Goal: Task Accomplishment & Management: Manage account settings

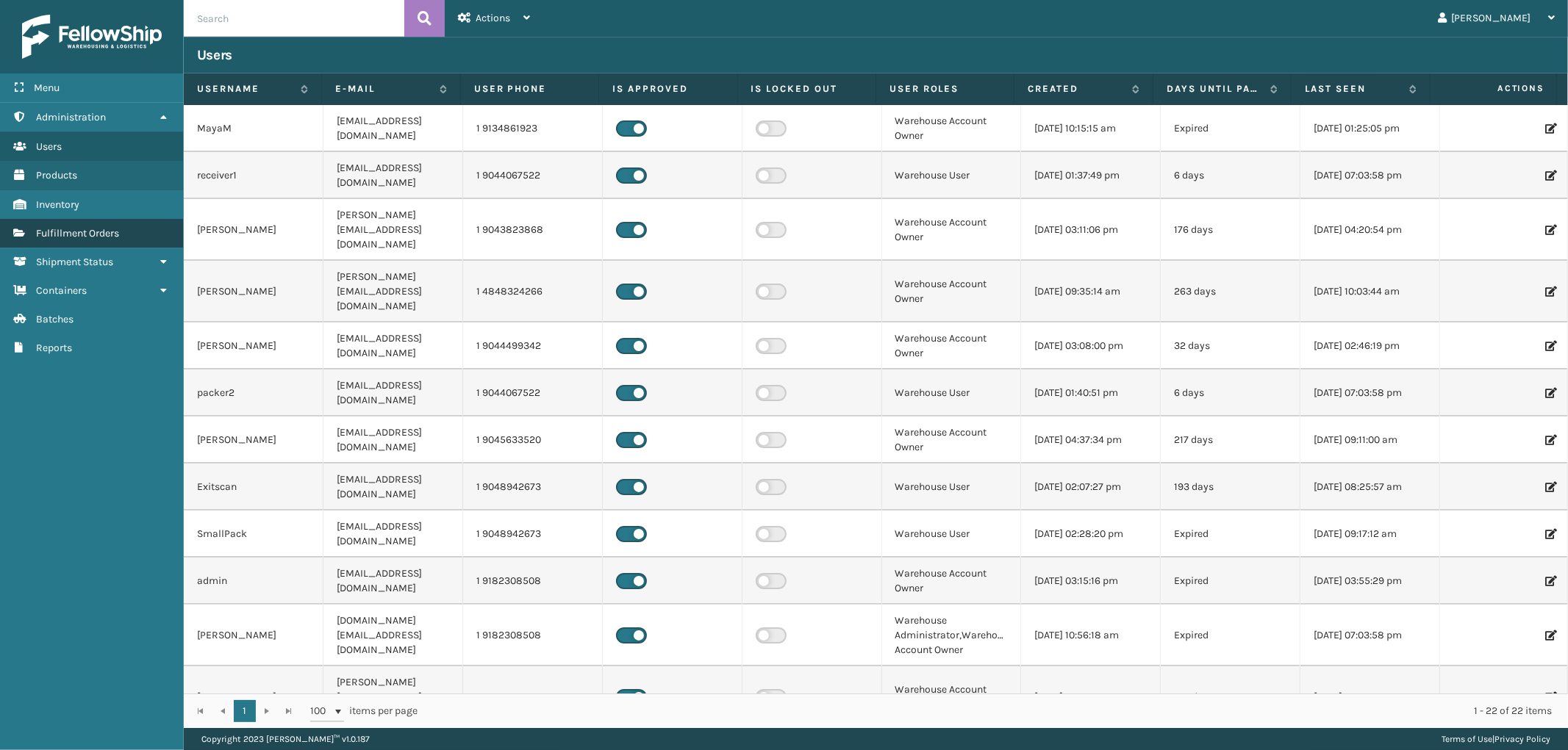
click at [83, 227] on span "Fulfillment Orders" at bounding box center [77, 233] width 83 height 13
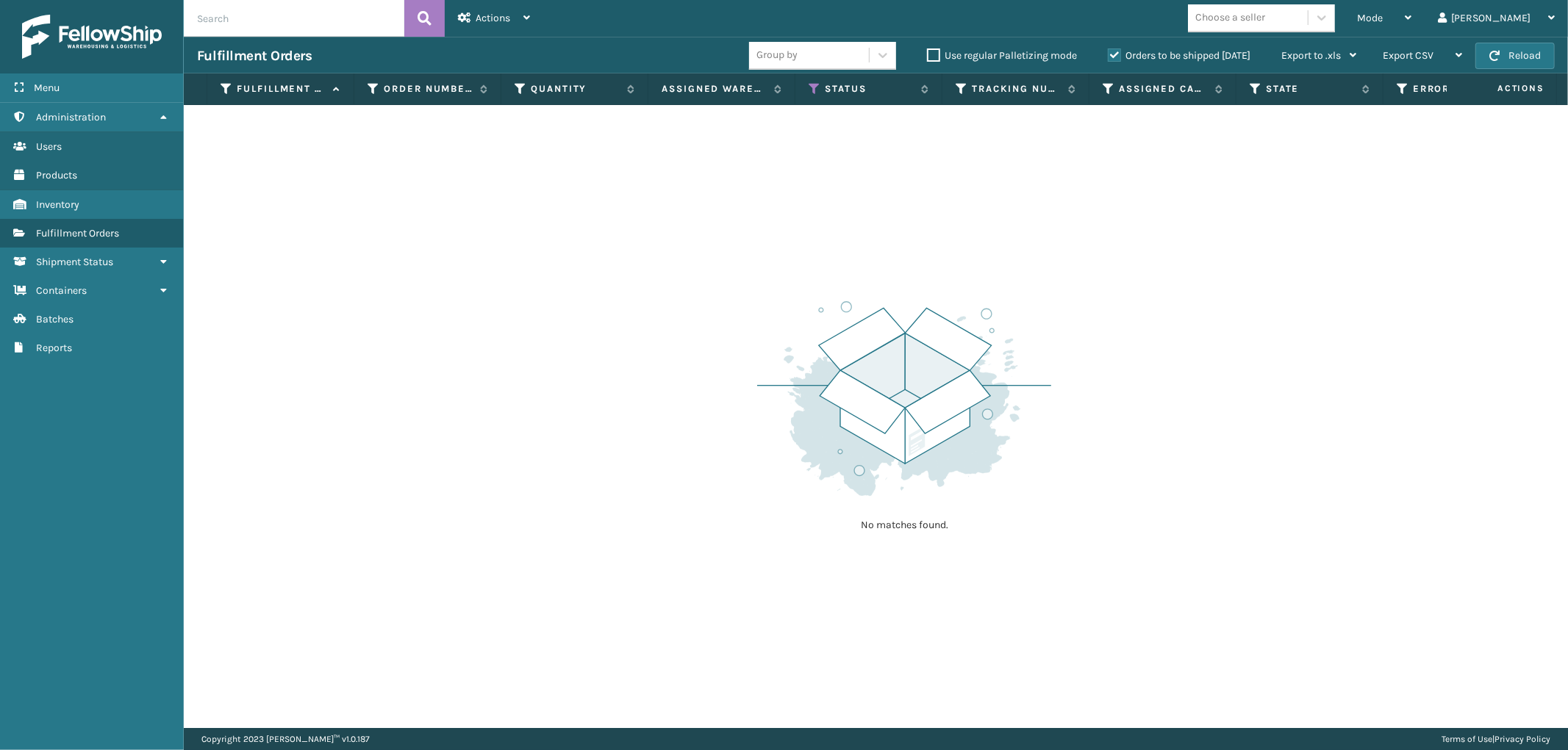
click at [1115, 55] on label "Orders to be shipped [DATE]" at bounding box center [1179, 55] width 143 height 13
click at [1108, 55] on input "Orders to be shipped [DATE]" at bounding box center [1107, 52] width 1 height 10
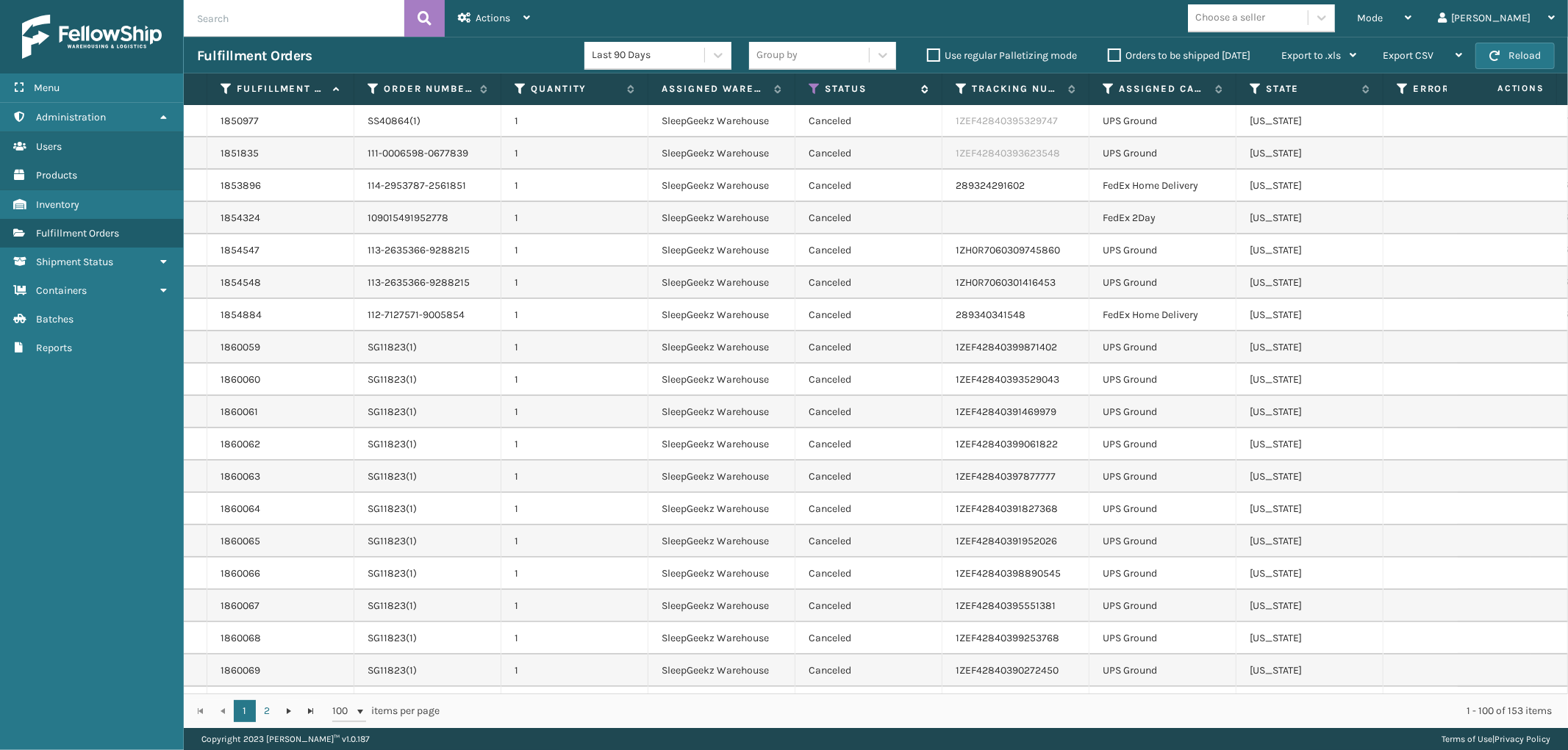
click at [813, 87] on icon at bounding box center [814, 89] width 12 height 13
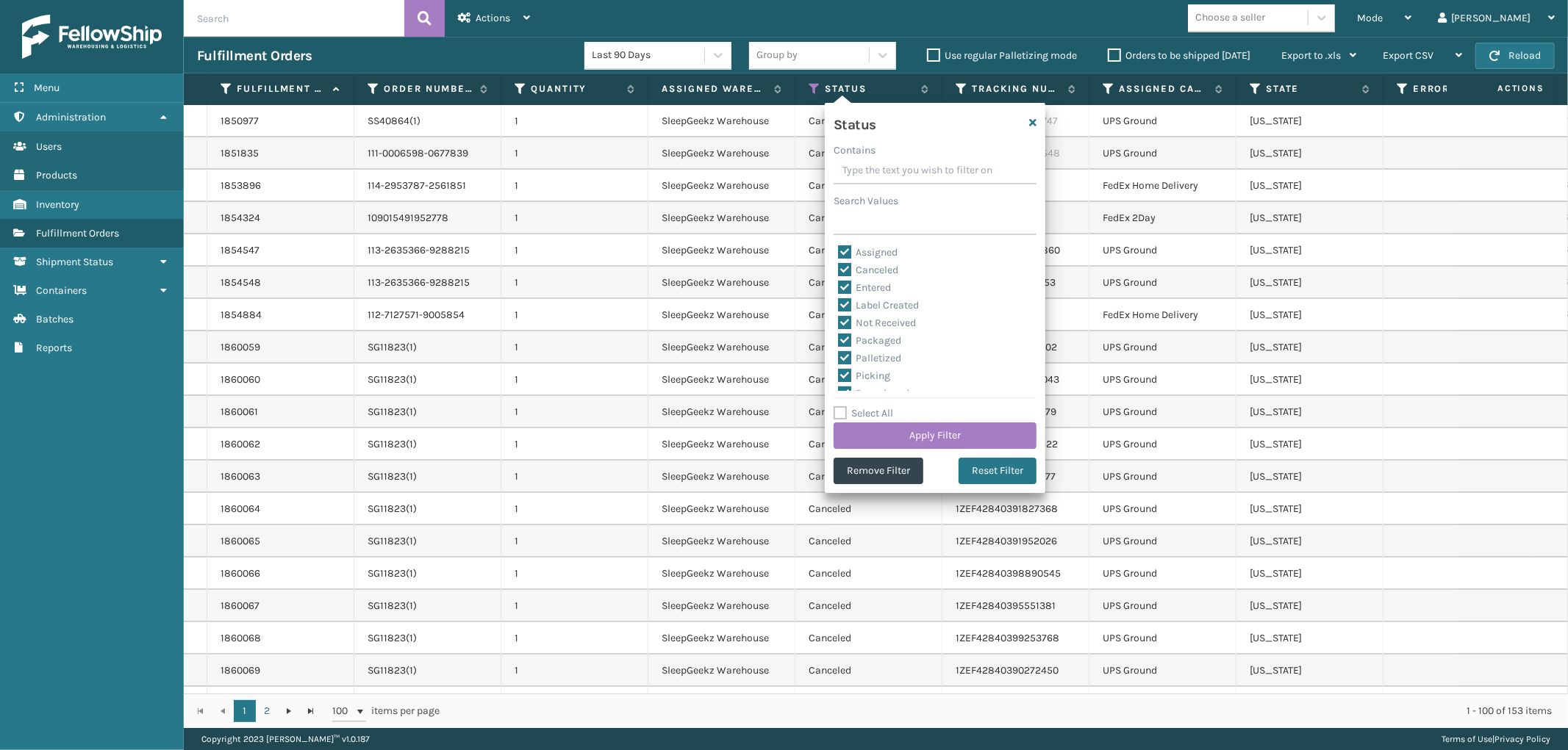
click at [842, 416] on label "Select All" at bounding box center [863, 413] width 59 height 13
click at [842, 406] on input "Select All" at bounding box center [944, 406] width 221 height 2
checkbox input "true"
click at [842, 416] on label "Select All" at bounding box center [863, 413] width 59 height 13
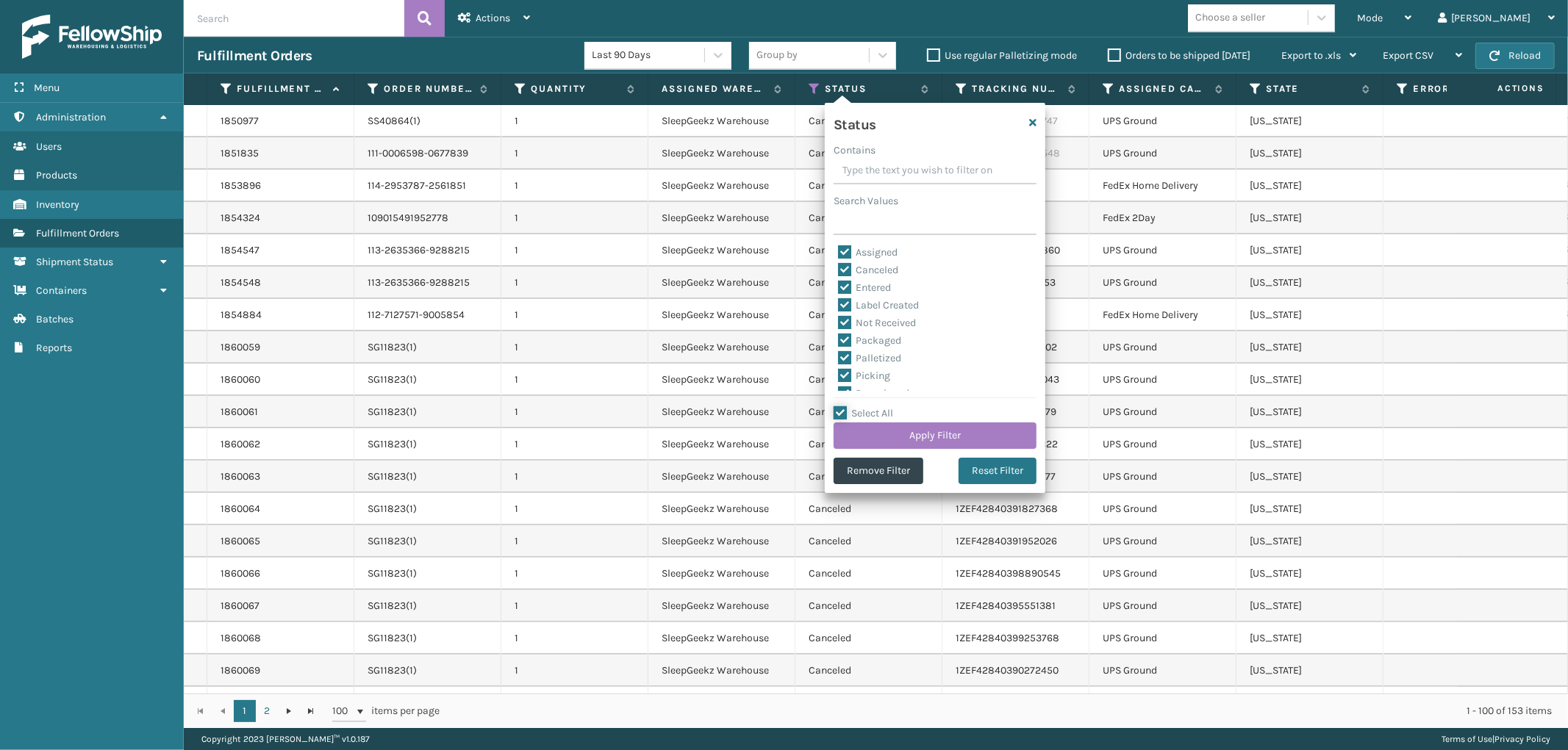
click at [842, 406] on input "Select All" at bounding box center [944, 406] width 221 height 2
checkbox input "false"
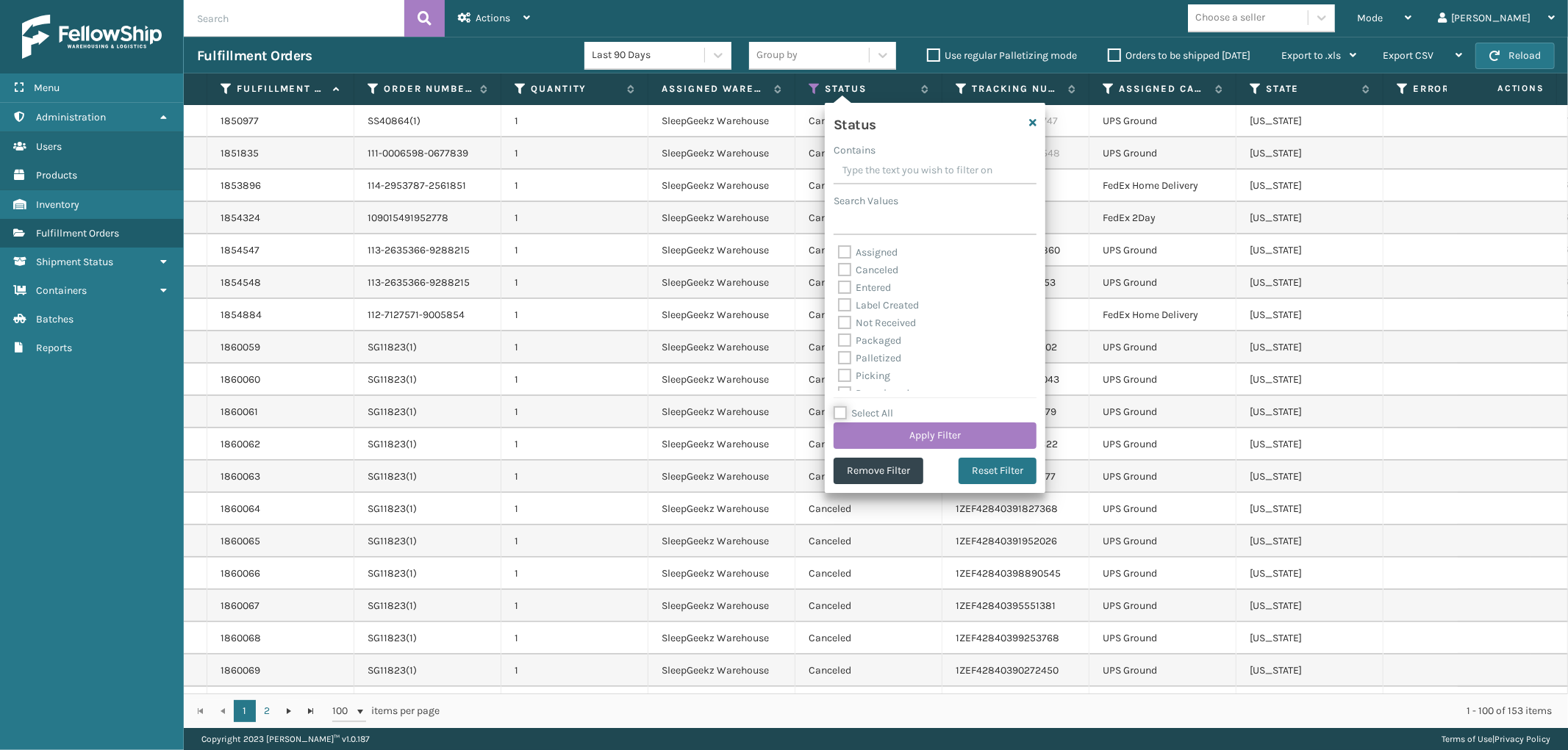
checkbox input "false"
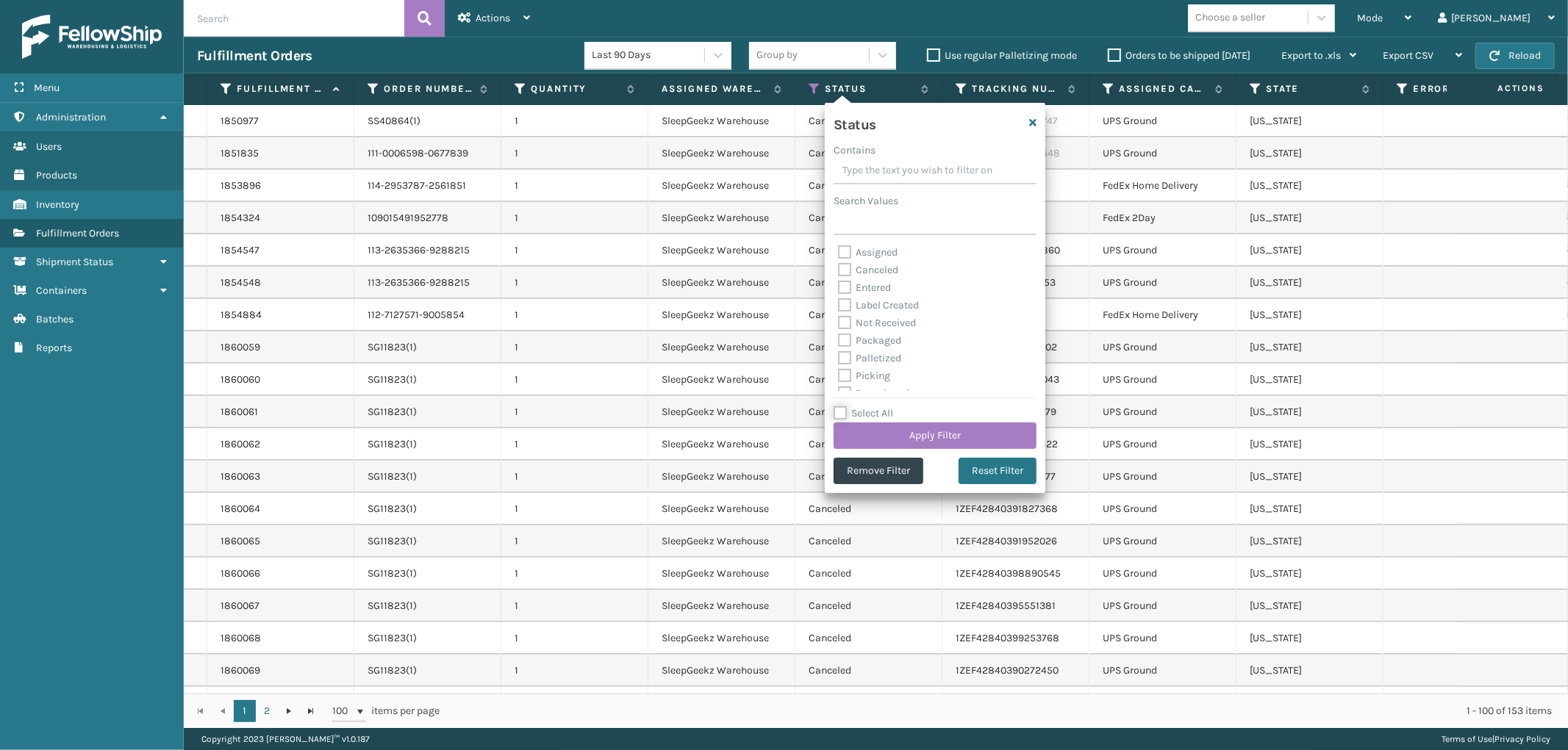
checkbox input "false"
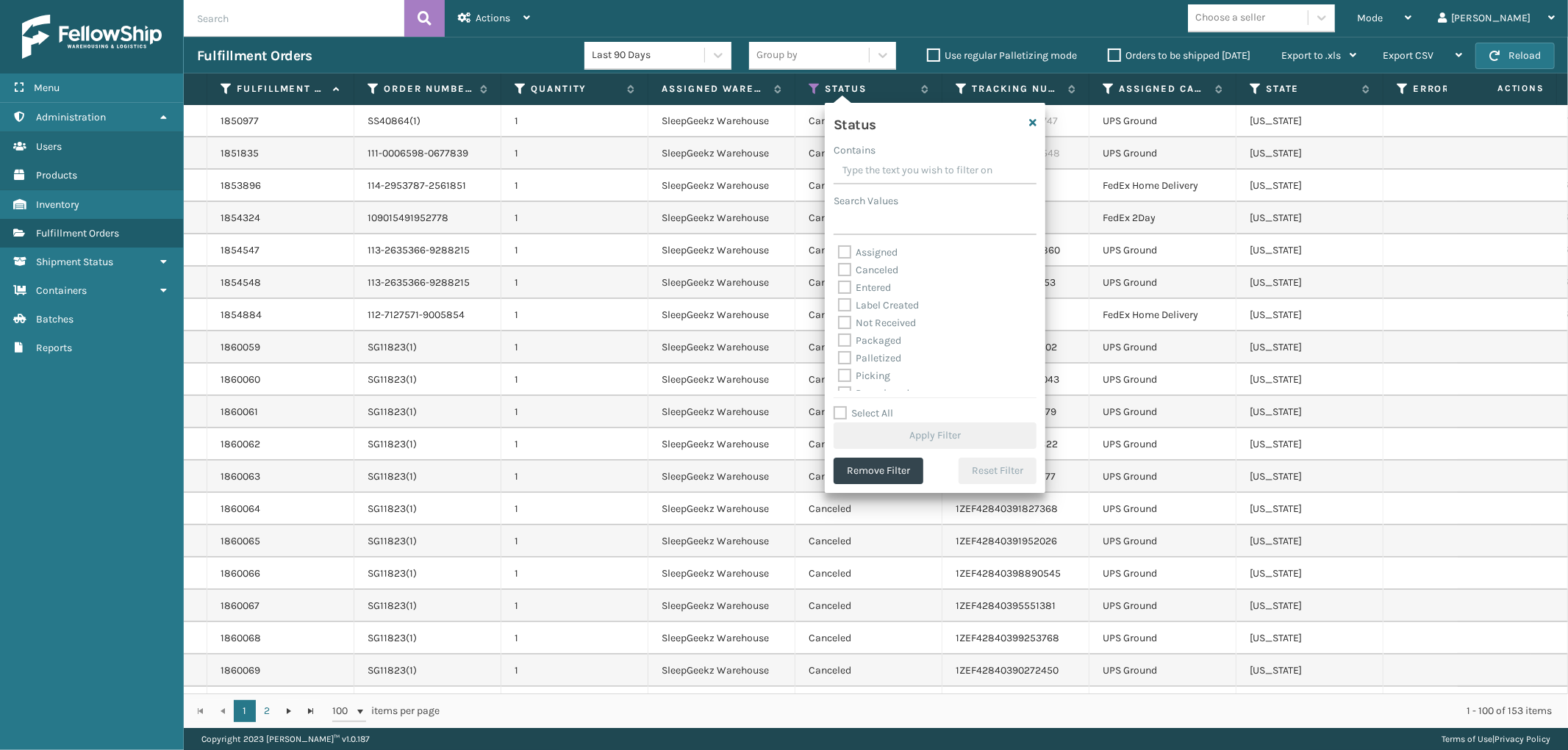
click at [845, 355] on label "Palletized" at bounding box center [869, 359] width 63 height 13
click at [839, 355] on input "Palletized" at bounding box center [838, 355] width 1 height 10
checkbox input "true"
click at [965, 428] on button "Apply Filter" at bounding box center [935, 436] width 203 height 26
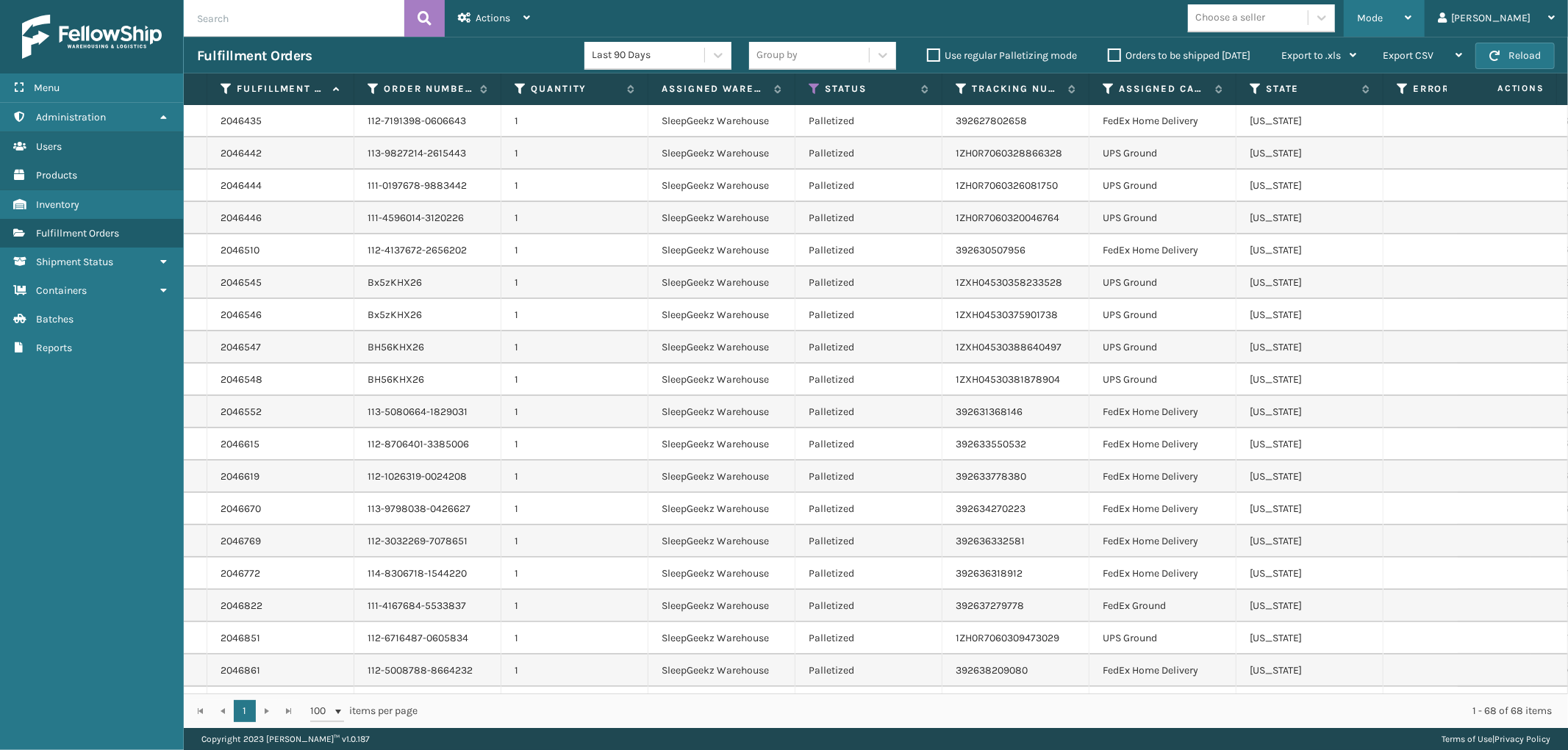
click at [1383, 18] on span "Mode" at bounding box center [1370, 18] width 26 height 13
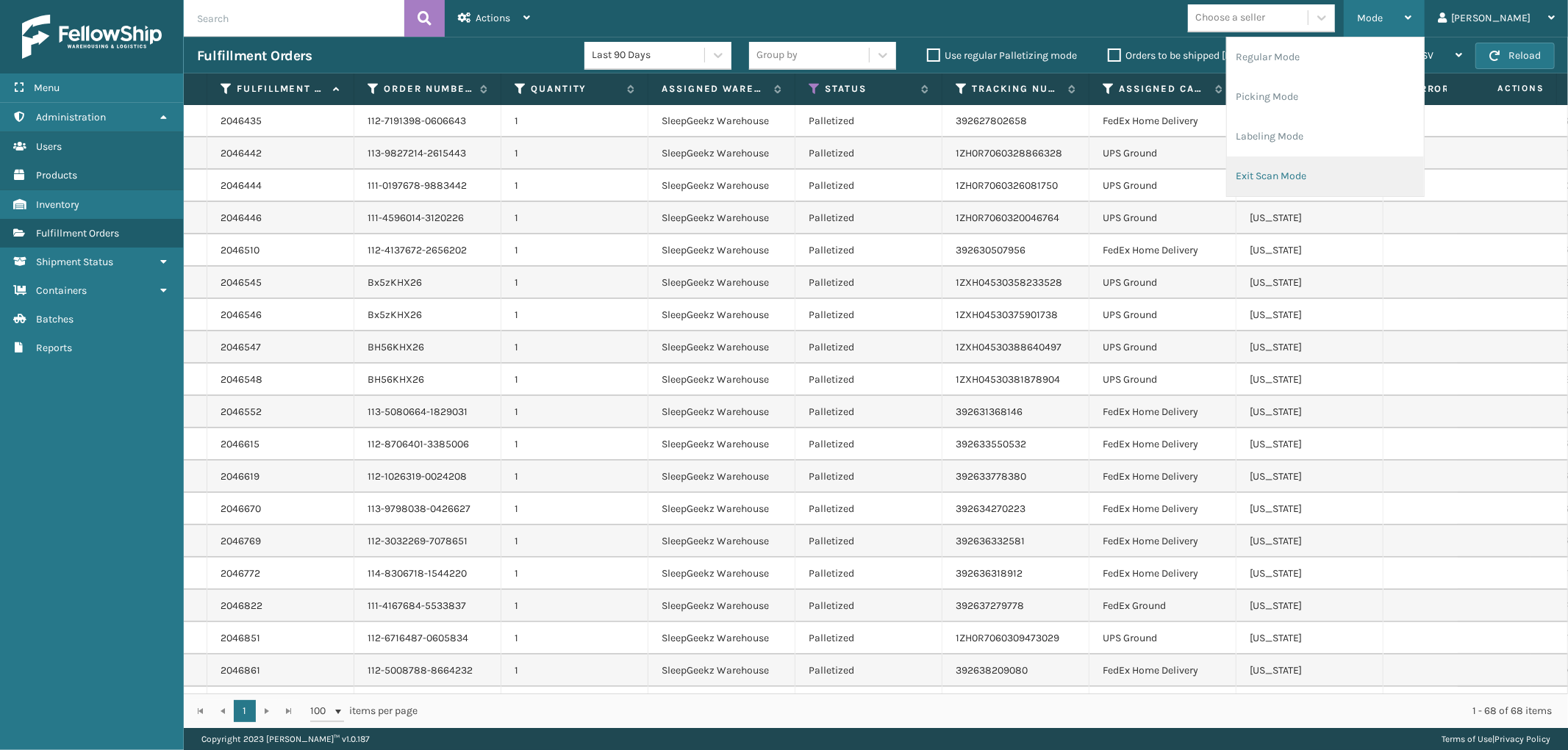
click at [1348, 172] on li "Exit Scan Mode" at bounding box center [1325, 176] width 197 height 39
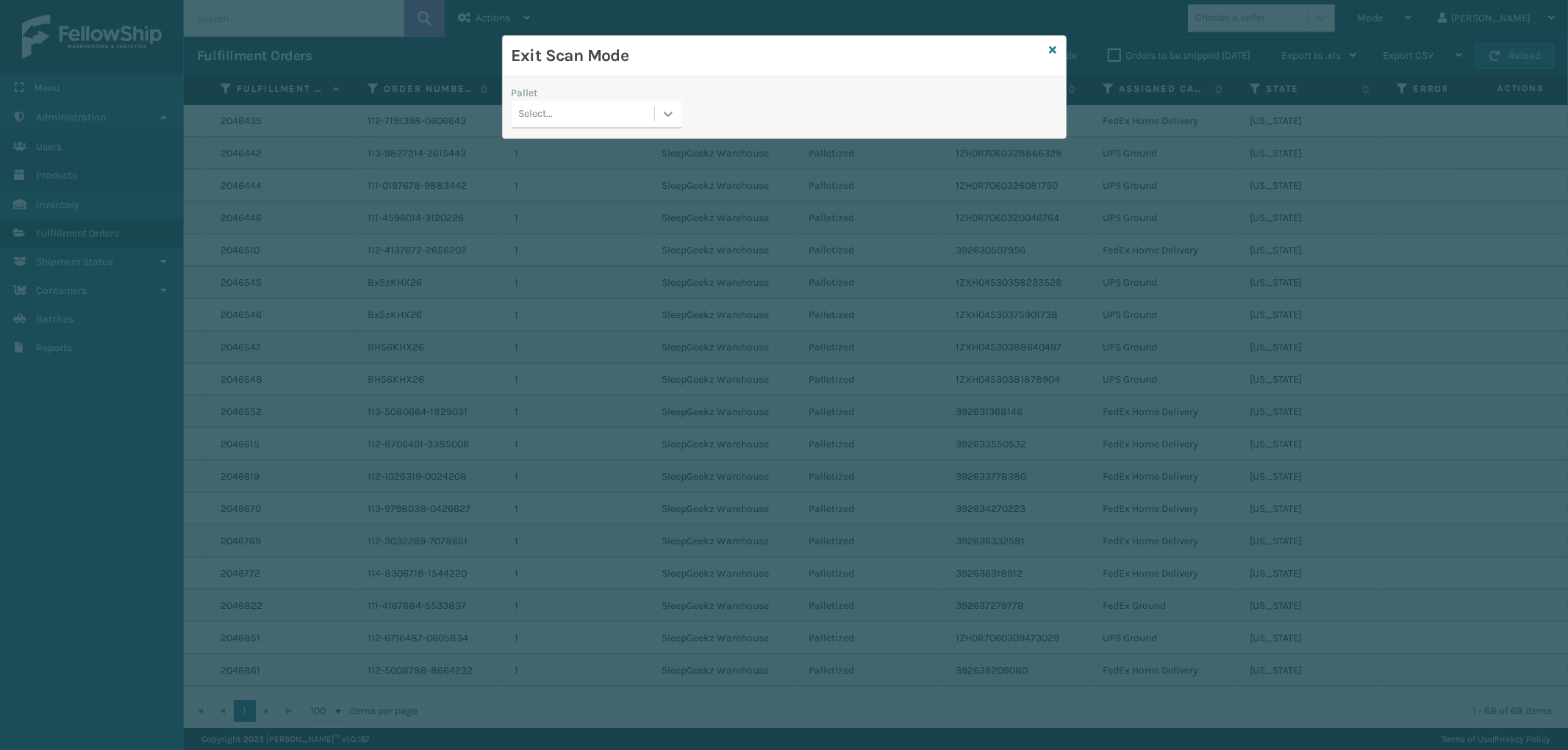
click at [658, 107] on div at bounding box center [668, 113] width 26 height 26
click at [598, 152] on div "FDXG-8V49JDXN9D" at bounding box center [596, 151] width 170 height 27
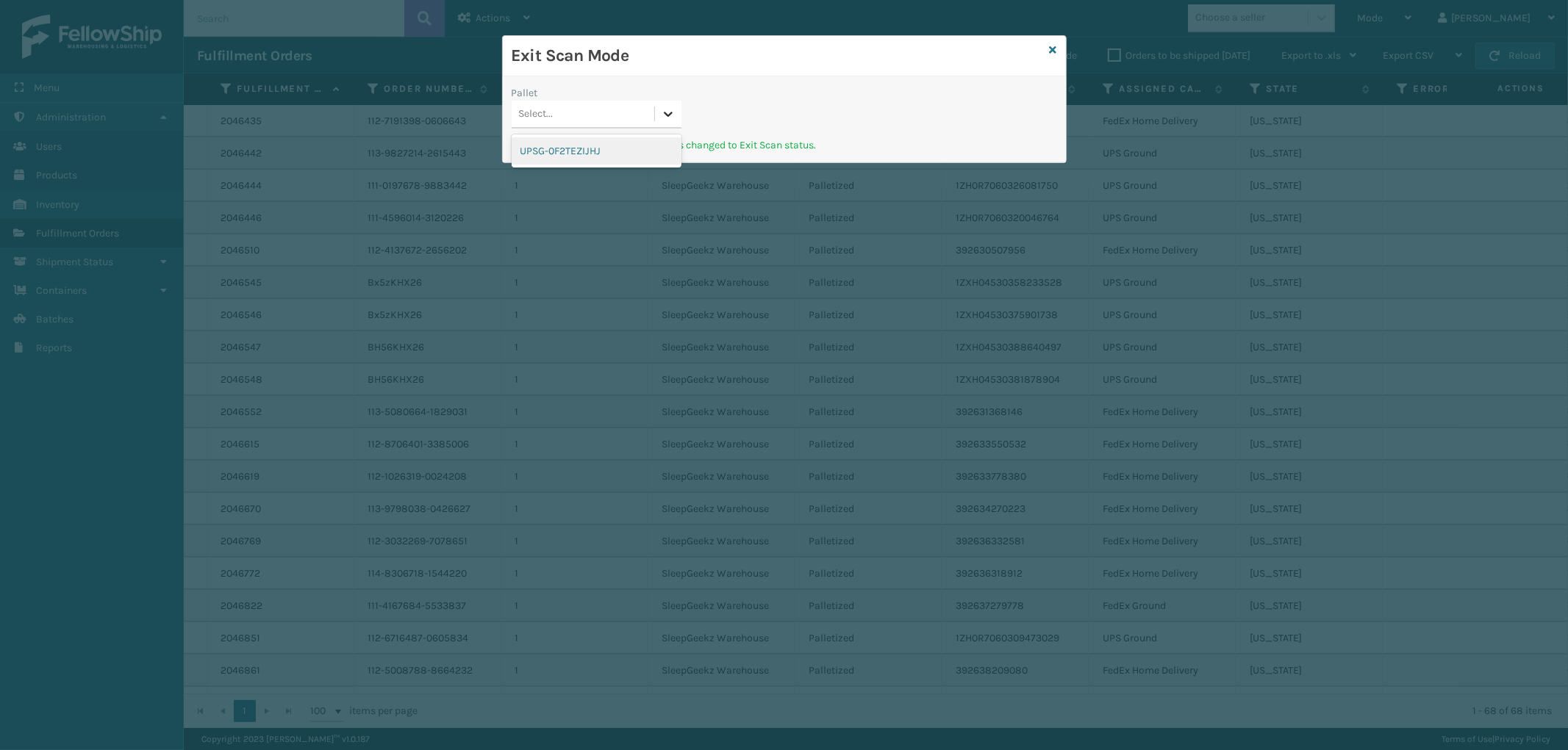
click at [665, 107] on icon at bounding box center [668, 114] width 14 height 14
click at [631, 147] on div "UPSG-0F2TEZIJHJ" at bounding box center [596, 151] width 170 height 27
click at [1050, 47] on icon at bounding box center [1053, 50] width 7 height 10
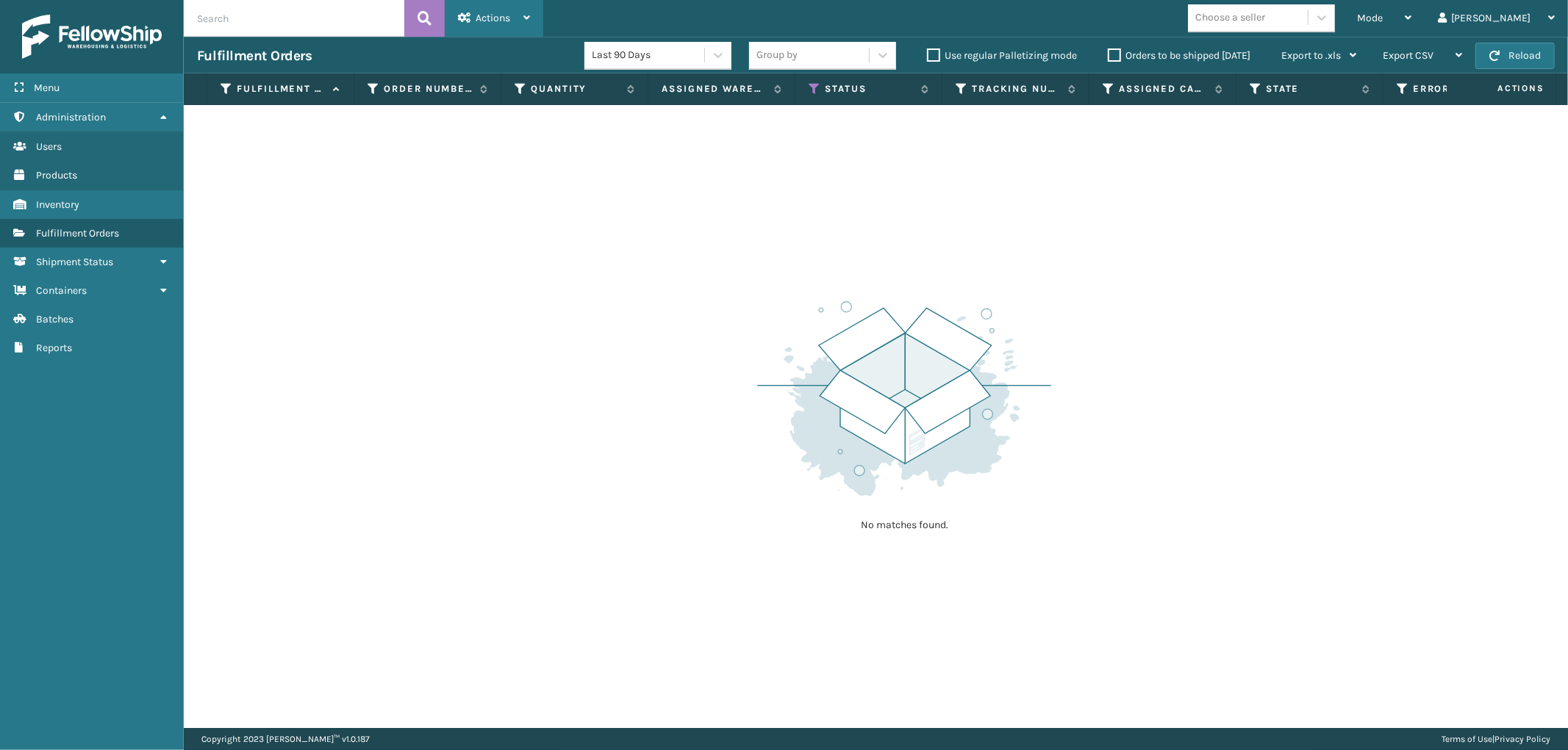
click at [469, 20] on icon at bounding box center [465, 18] width 13 height 10
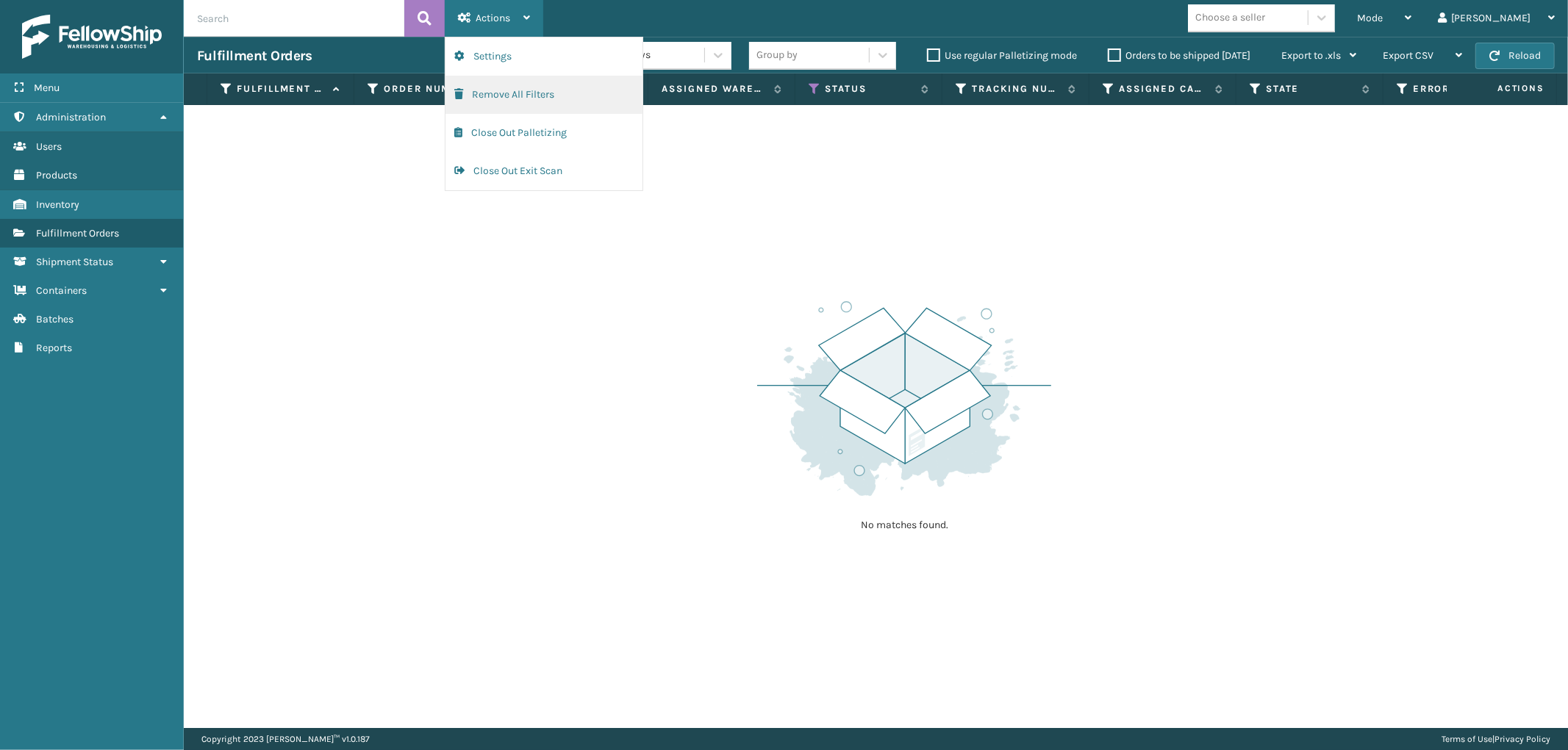
click at [481, 82] on button "Remove All Filters" at bounding box center [543, 95] width 197 height 39
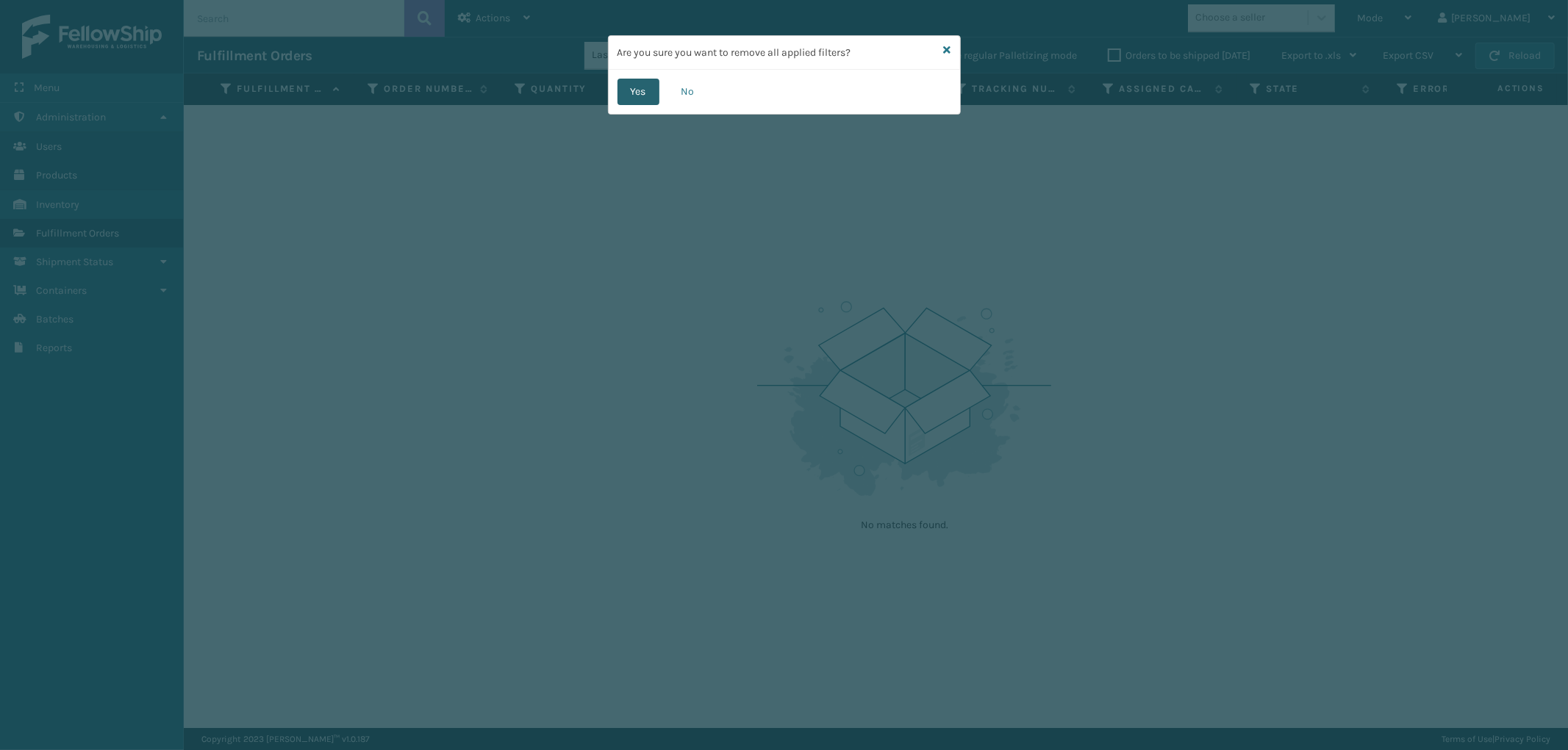
click at [638, 87] on button "Yes" at bounding box center [638, 91] width 42 height 26
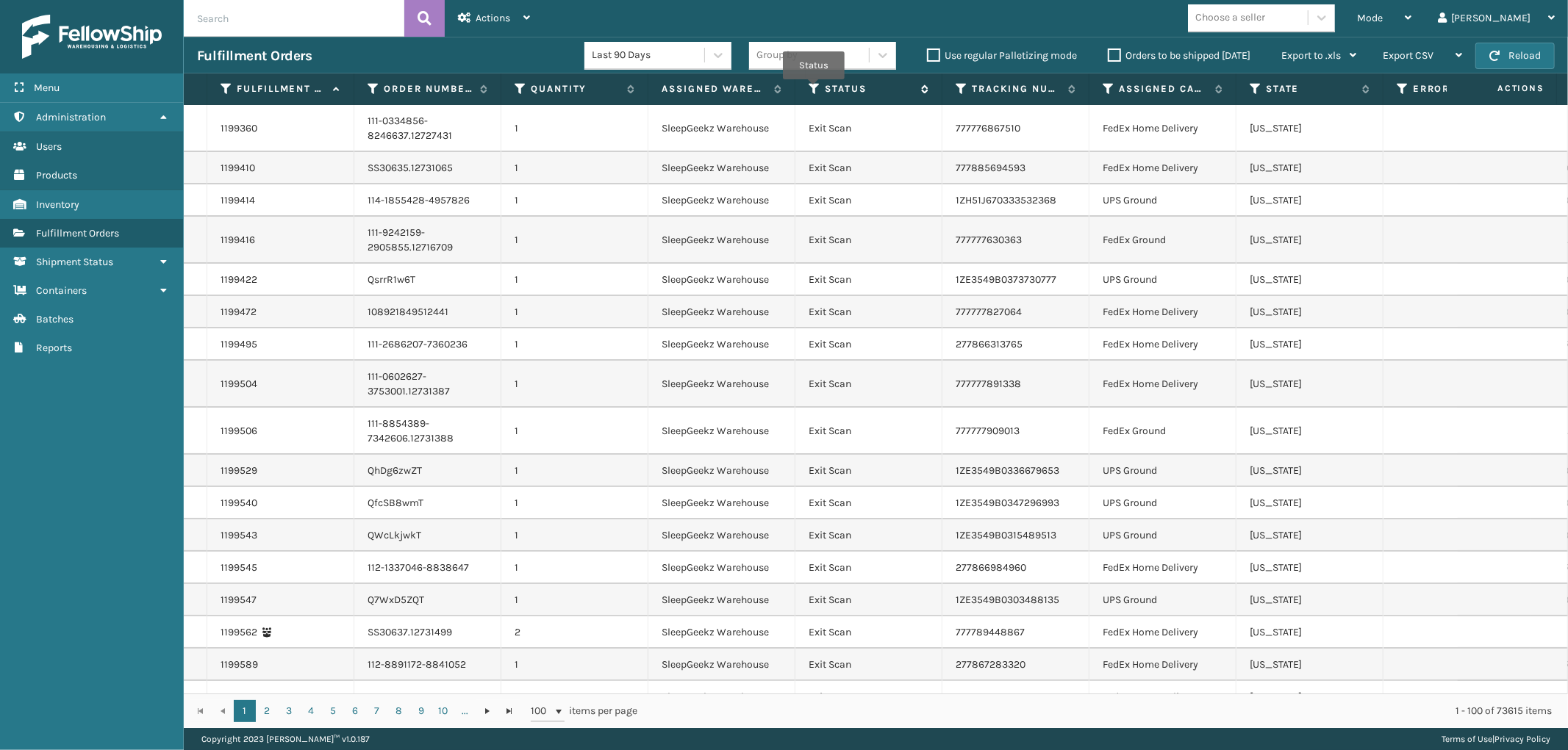
click at [814, 90] on icon at bounding box center [814, 89] width 12 height 13
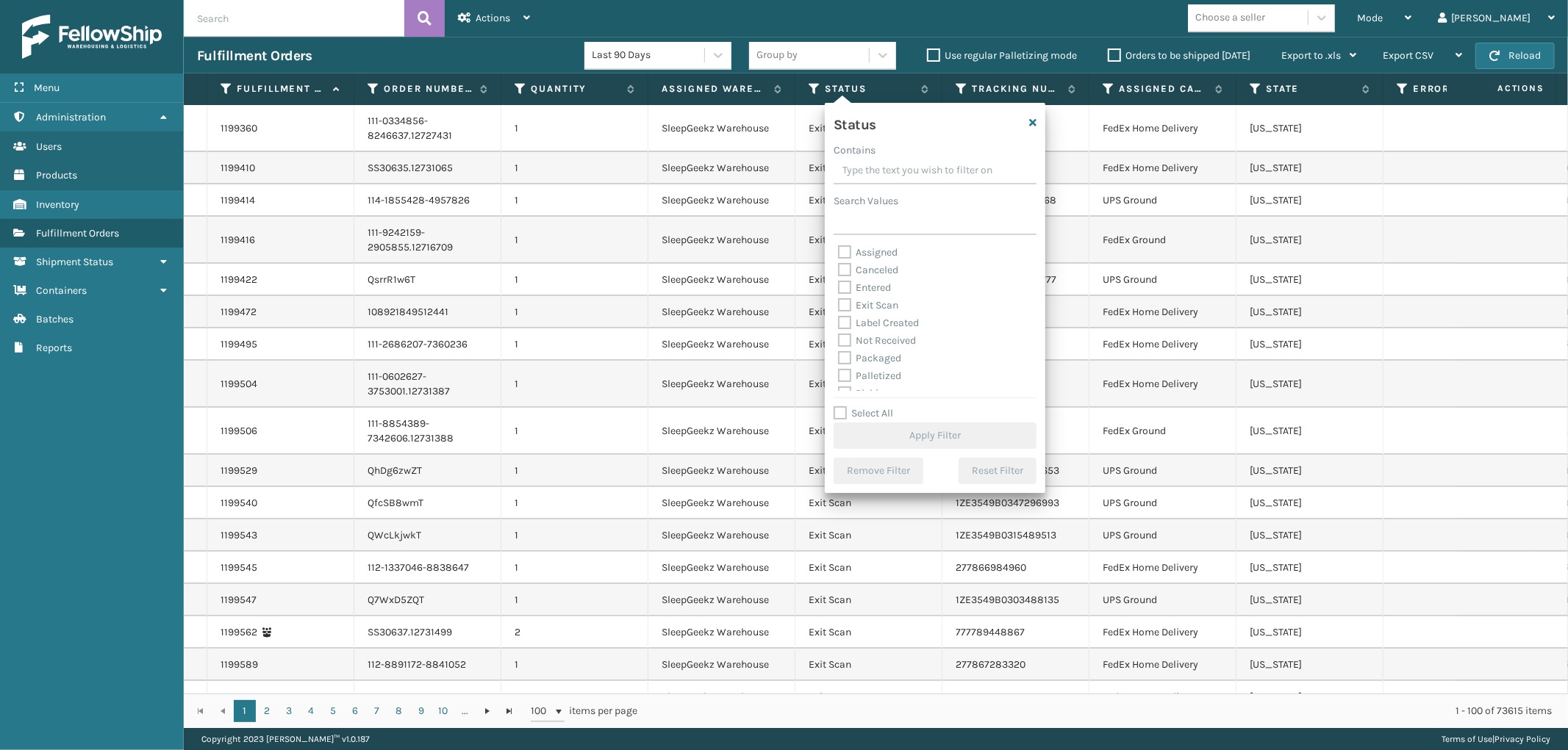
click at [847, 377] on label "Palletized" at bounding box center [869, 376] width 63 height 13
click at [839, 377] on input "Palletized" at bounding box center [838, 372] width 1 height 10
checkbox input "true"
click at [920, 442] on button "Apply Filter" at bounding box center [935, 436] width 203 height 26
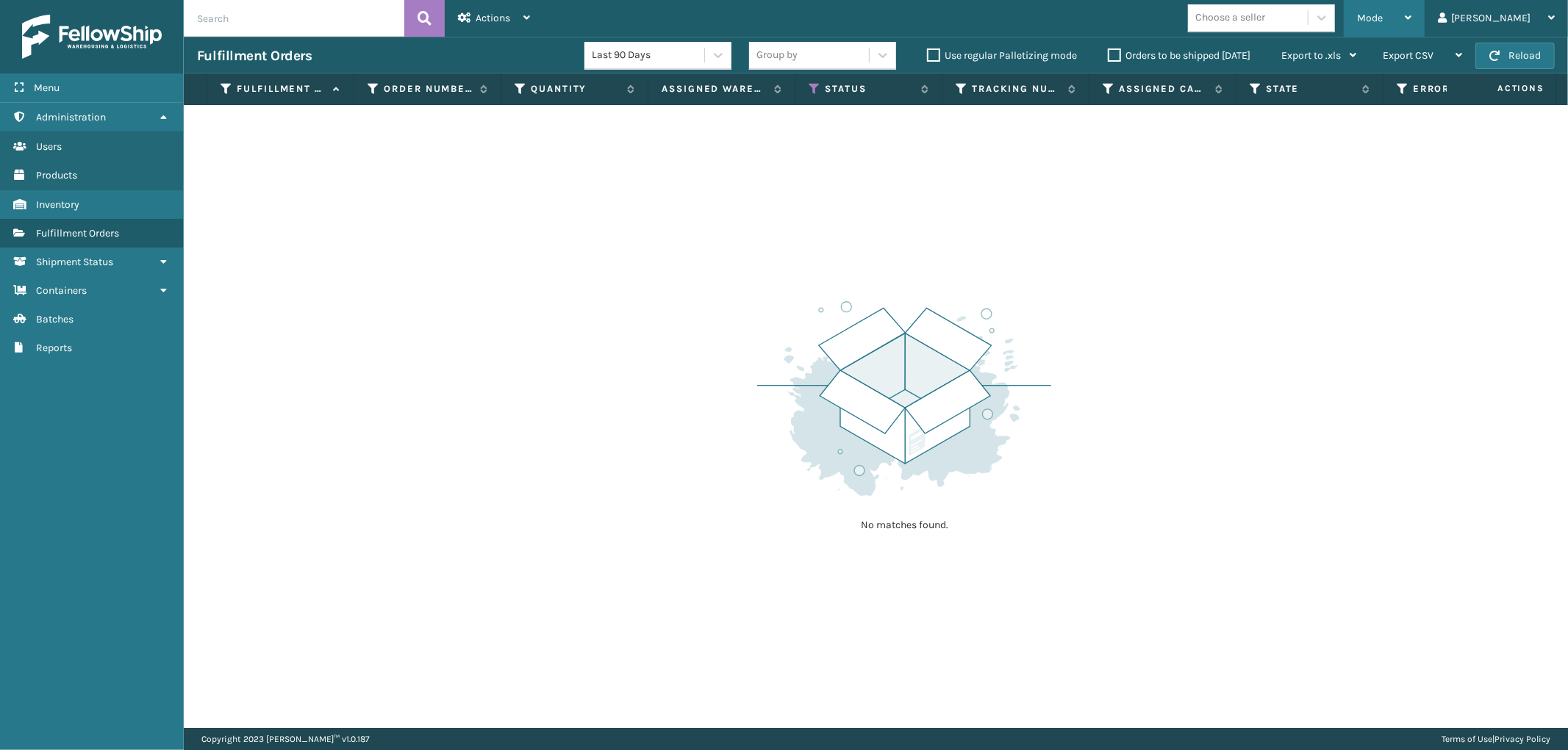
click at [1411, 15] on div "Mode" at bounding box center [1384, 18] width 55 height 37
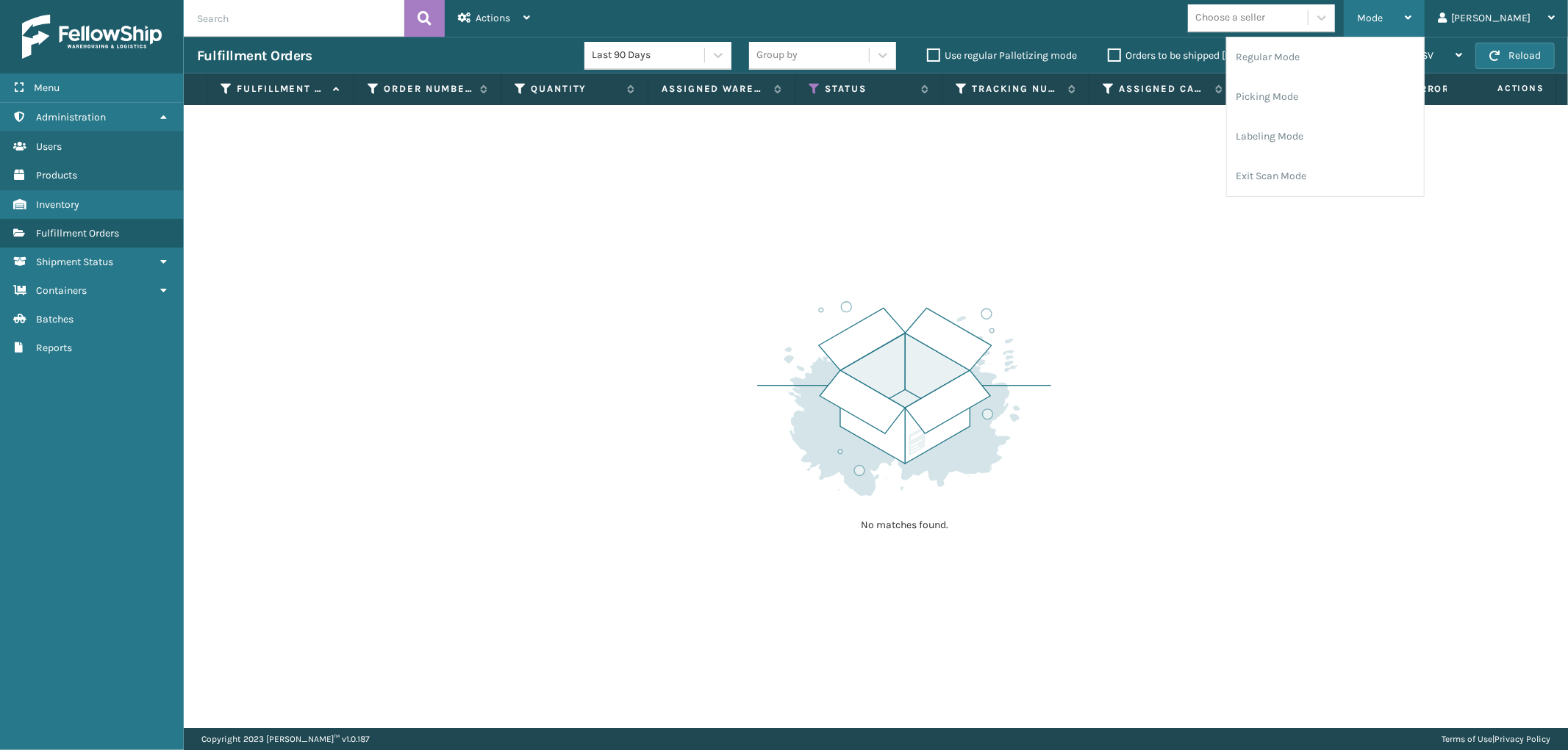
click at [1411, 15] on div "Mode" at bounding box center [1384, 18] width 55 height 37
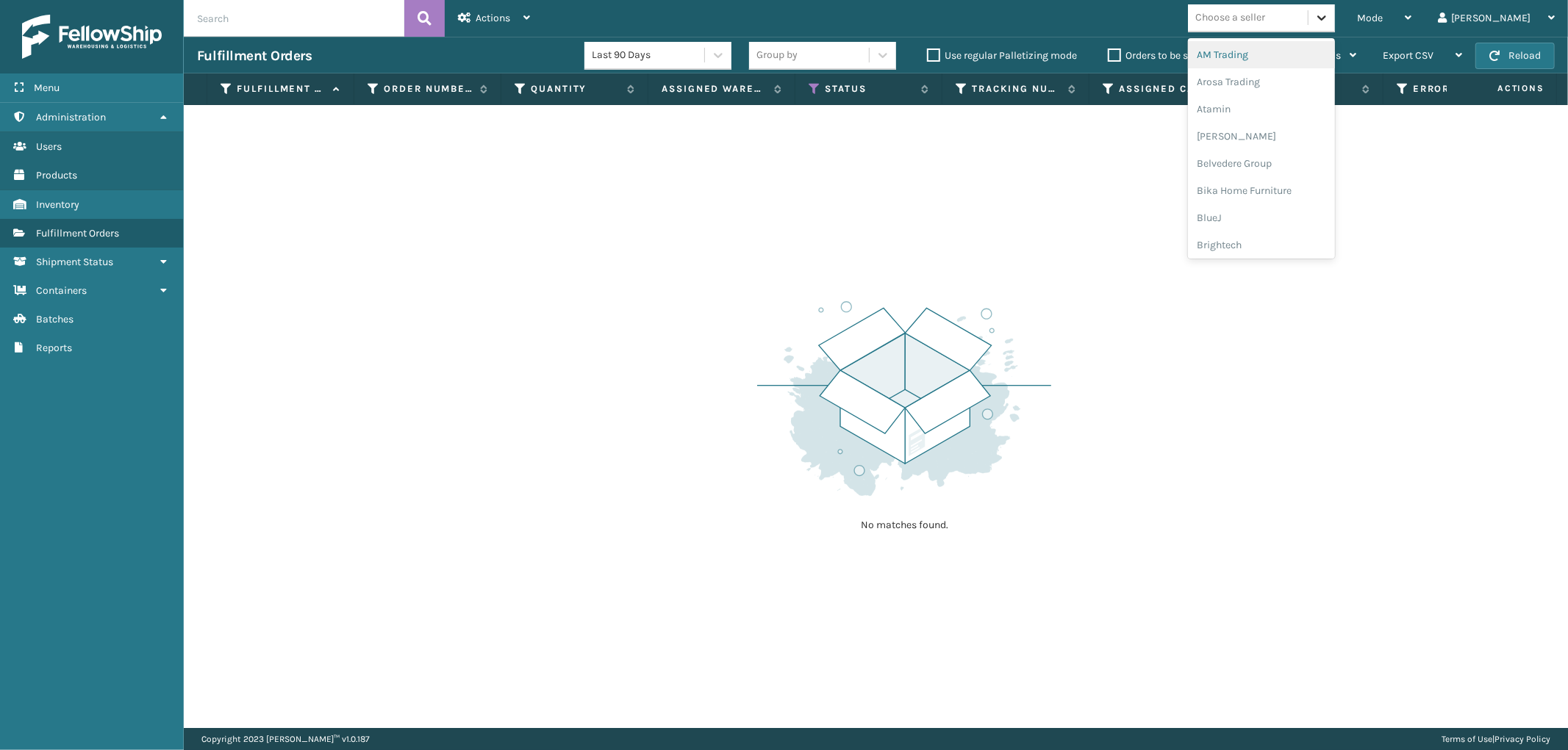
click at [1329, 13] on icon at bounding box center [1322, 18] width 14 height 14
click at [1310, 240] on div "[PERSON_NAME] Brands" at bounding box center [1261, 243] width 147 height 27
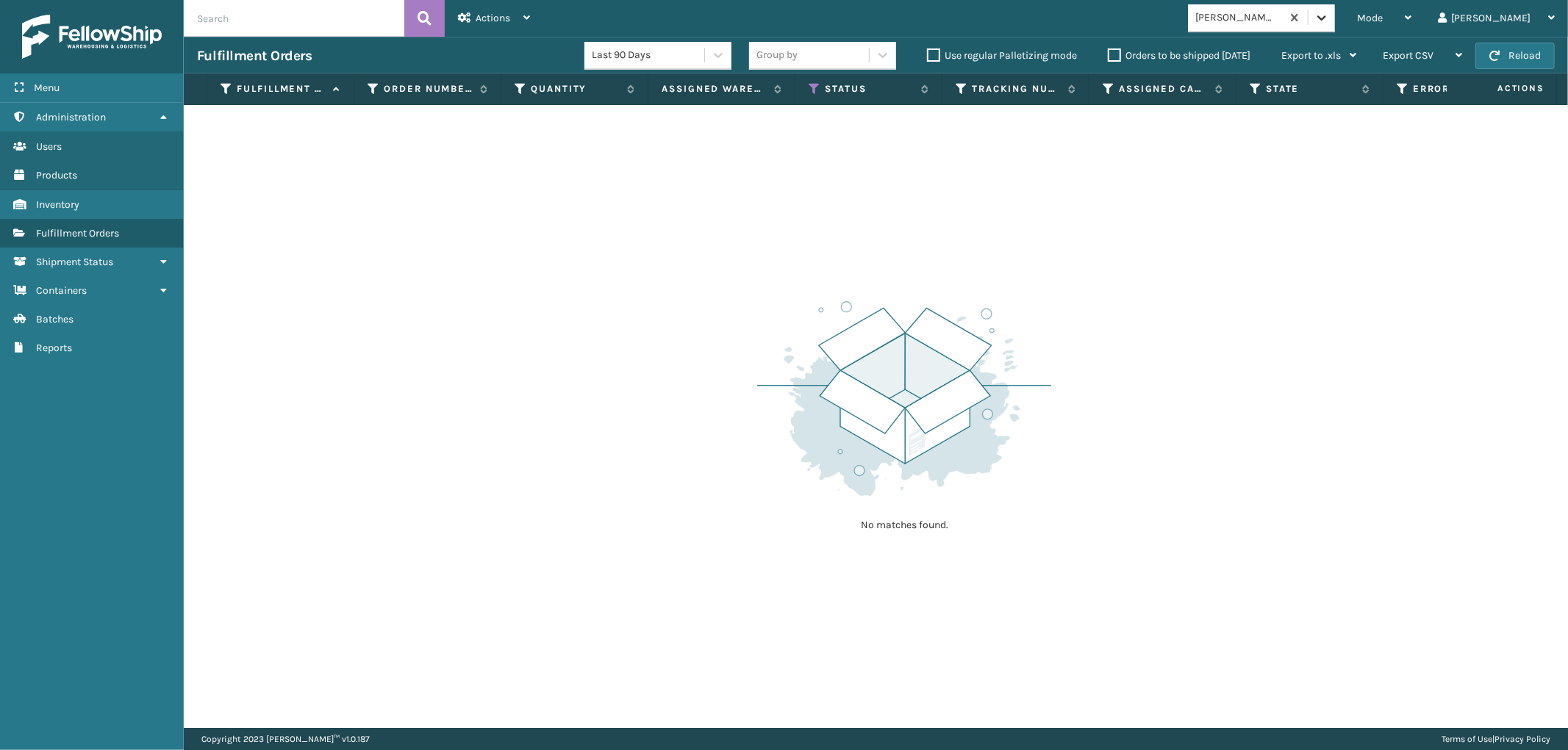
click at [1329, 13] on icon at bounding box center [1322, 18] width 14 height 14
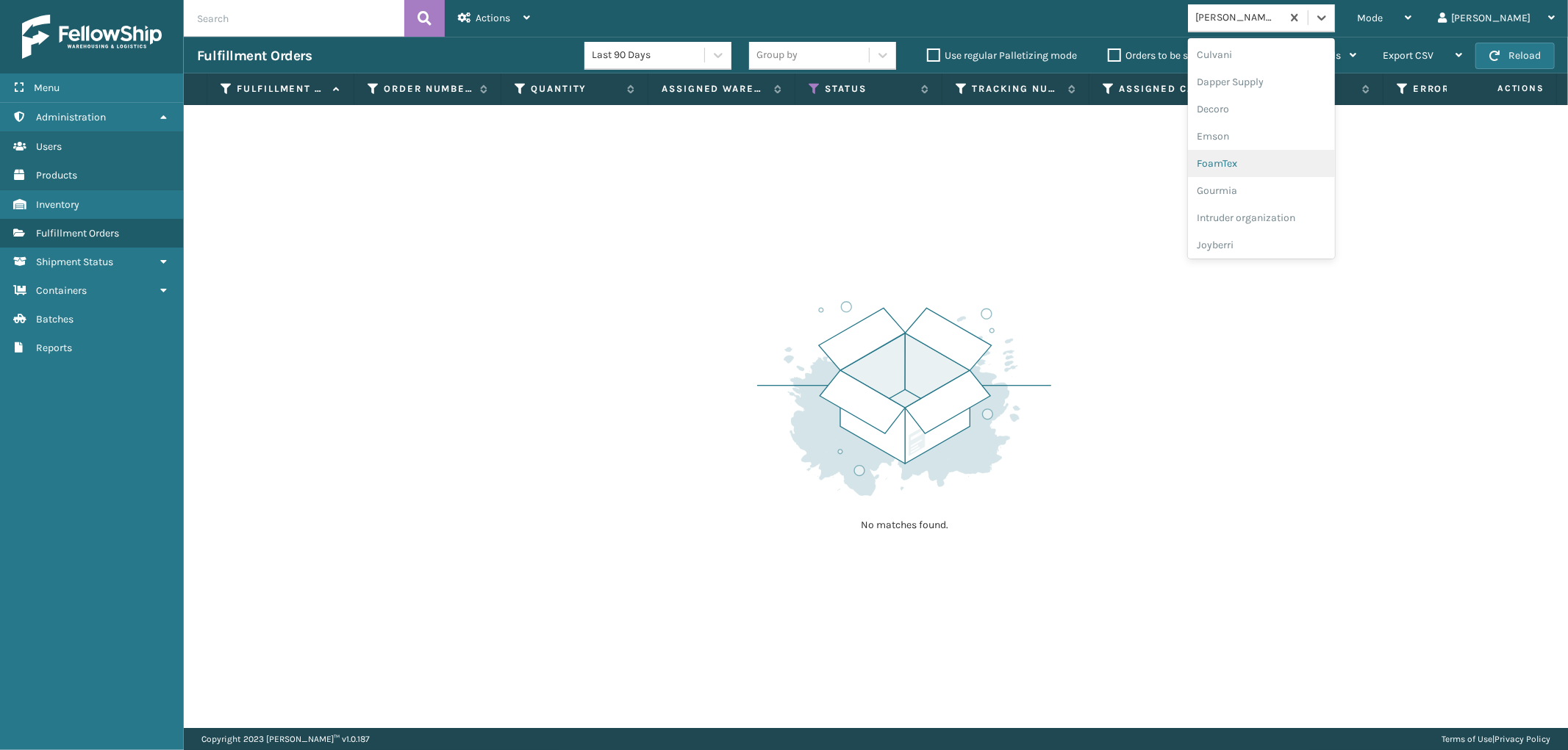
click at [1309, 162] on div "FoamTex" at bounding box center [1261, 164] width 147 height 27
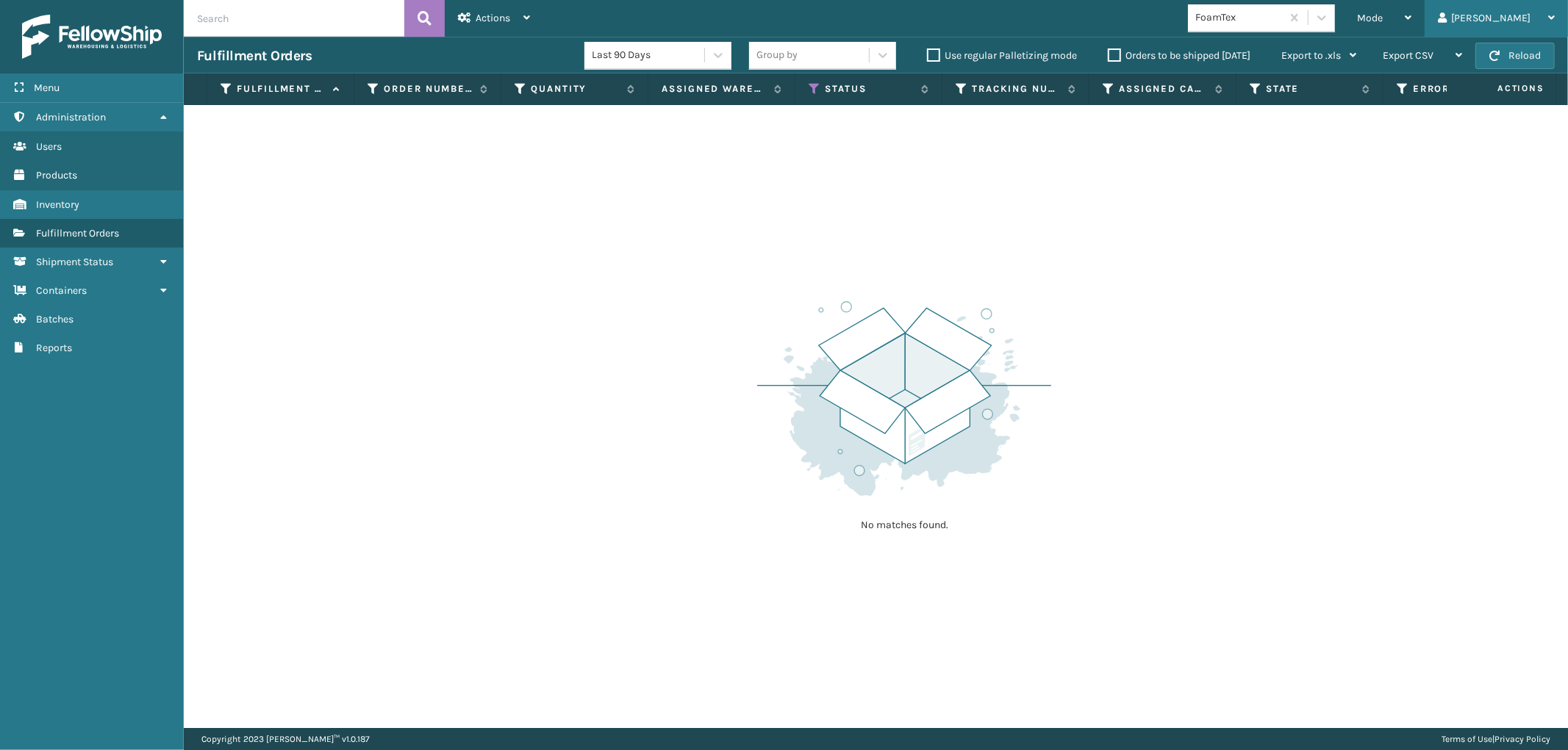
click at [1489, 14] on div "[PERSON_NAME]" at bounding box center [1496, 18] width 117 height 37
click at [1391, 60] on li "Log Out" at bounding box center [1468, 57] width 197 height 39
